Goal: Task Accomplishment & Management: Manage account settings

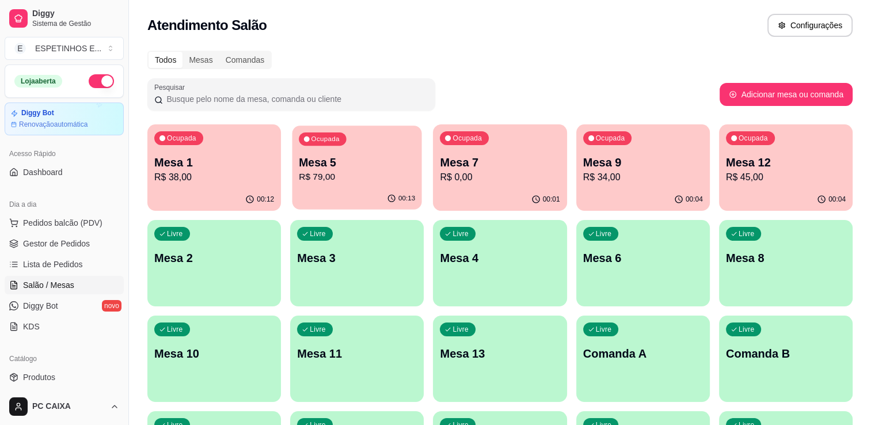
click at [346, 166] on p "Mesa 5" at bounding box center [357, 163] width 116 height 16
click at [357, 155] on p "Mesa 5" at bounding box center [357, 163] width 116 height 16
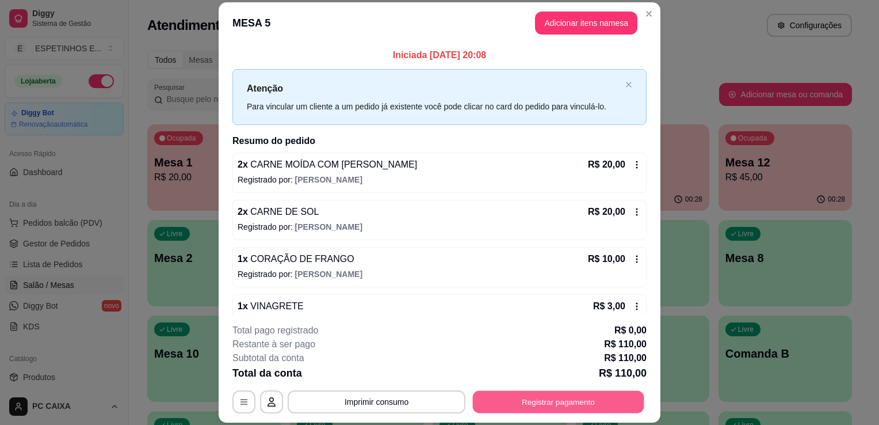
click at [525, 398] on button "Registrar pagamento" at bounding box center [558, 402] width 171 height 22
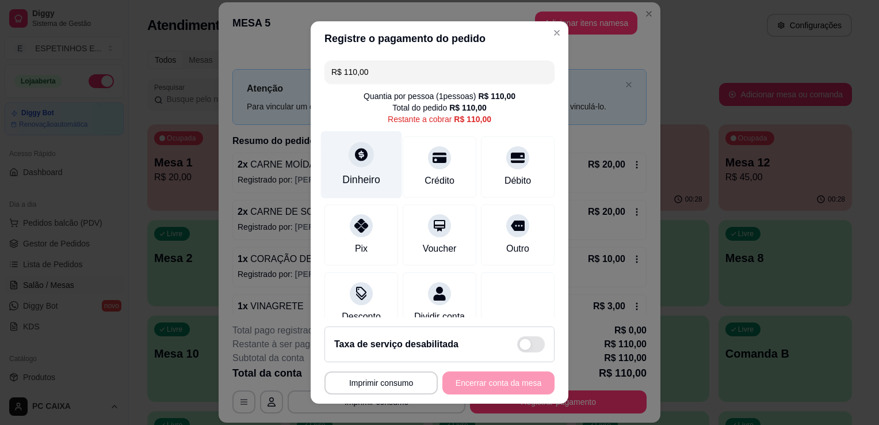
click at [347, 170] on div "Dinheiro" at bounding box center [361, 164] width 81 height 67
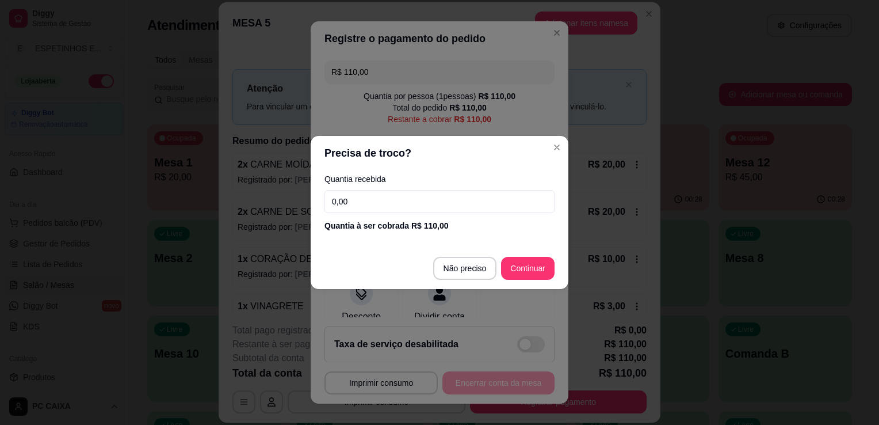
click at [366, 204] on input "0,00" at bounding box center [440, 201] width 230 height 23
type input "110,00"
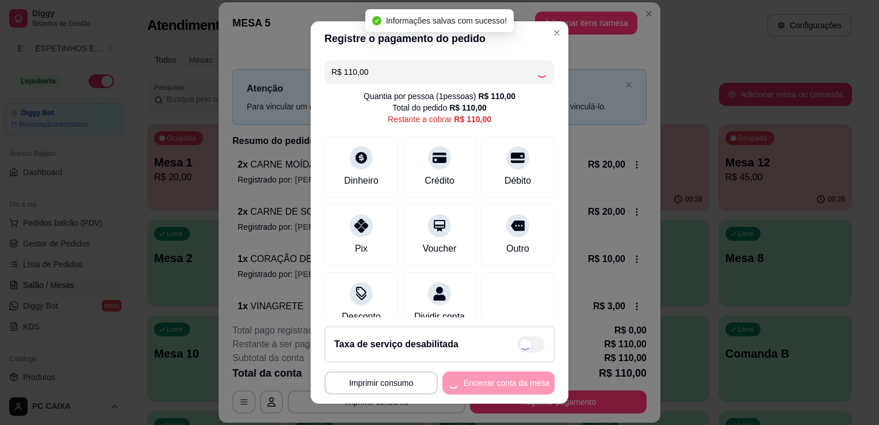
type input "R$ 0,00"
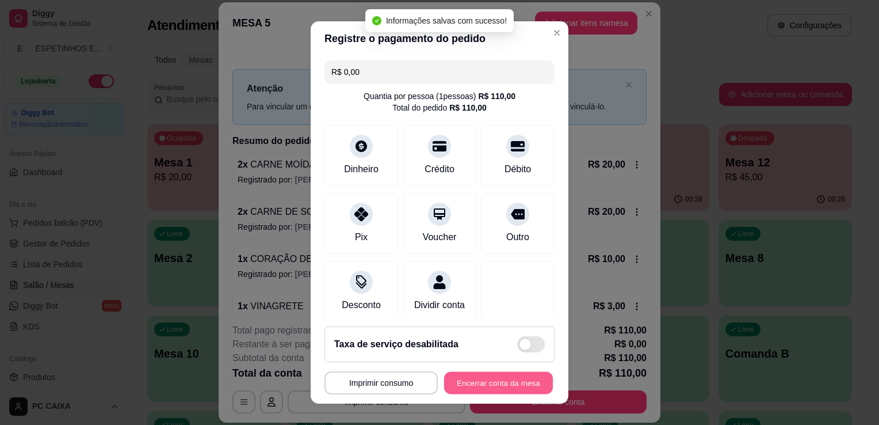
click at [486, 387] on button "Encerrar conta da mesa" at bounding box center [498, 383] width 109 height 22
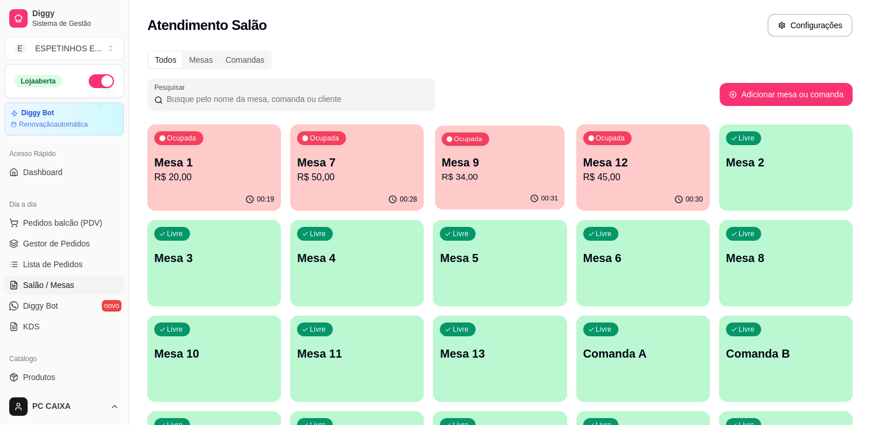
click at [460, 174] on p "R$ 34,00" at bounding box center [500, 176] width 116 height 13
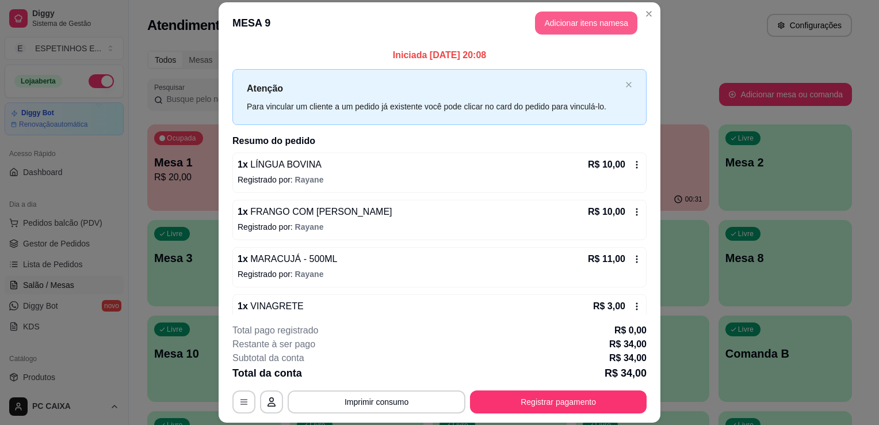
click at [587, 26] on button "Adicionar itens na mesa" at bounding box center [586, 23] width 102 height 23
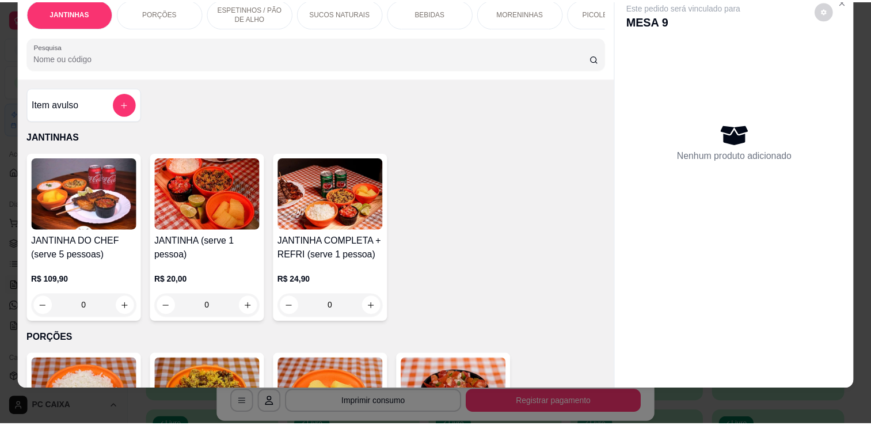
scroll to position [28, 0]
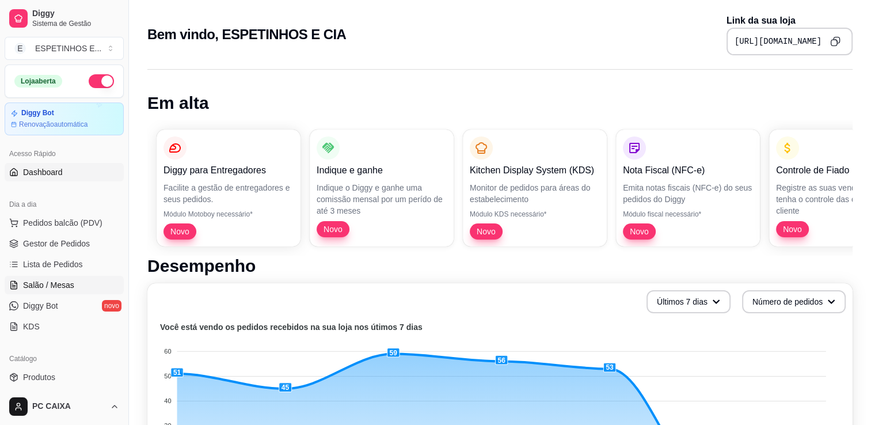
click at [41, 279] on span "Salão / Mesas" at bounding box center [48, 285] width 51 height 12
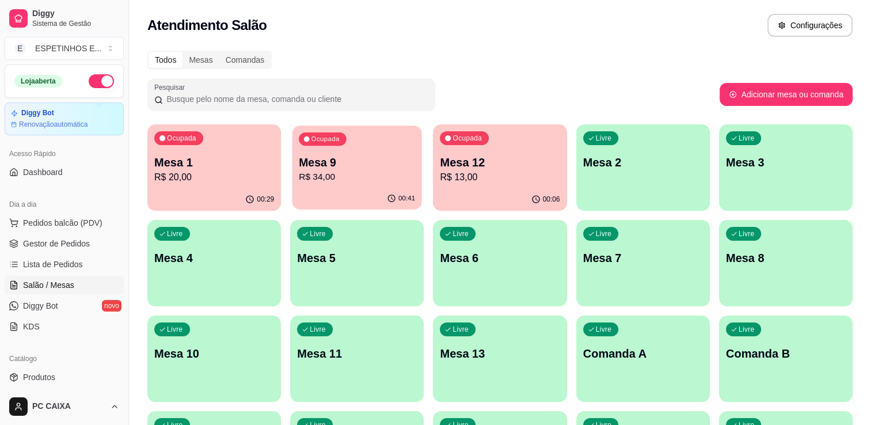
click at [315, 158] on p "Mesa 9" at bounding box center [357, 163] width 116 height 16
